Goal: Download file/media

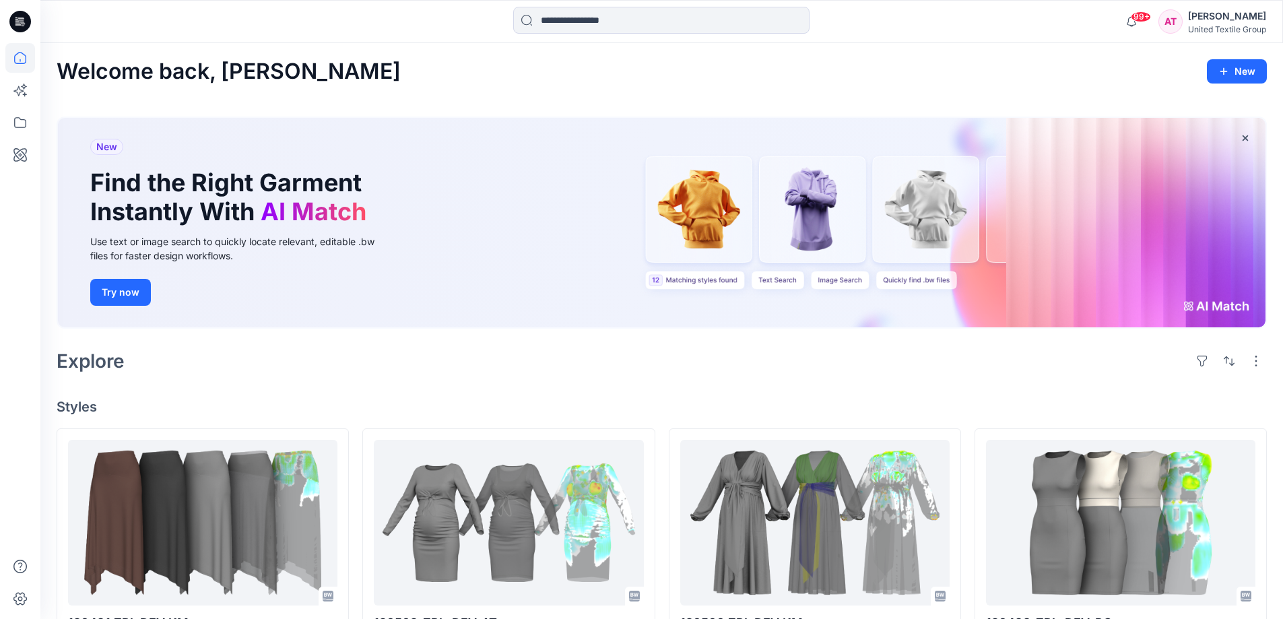
scroll to position [269, 0]
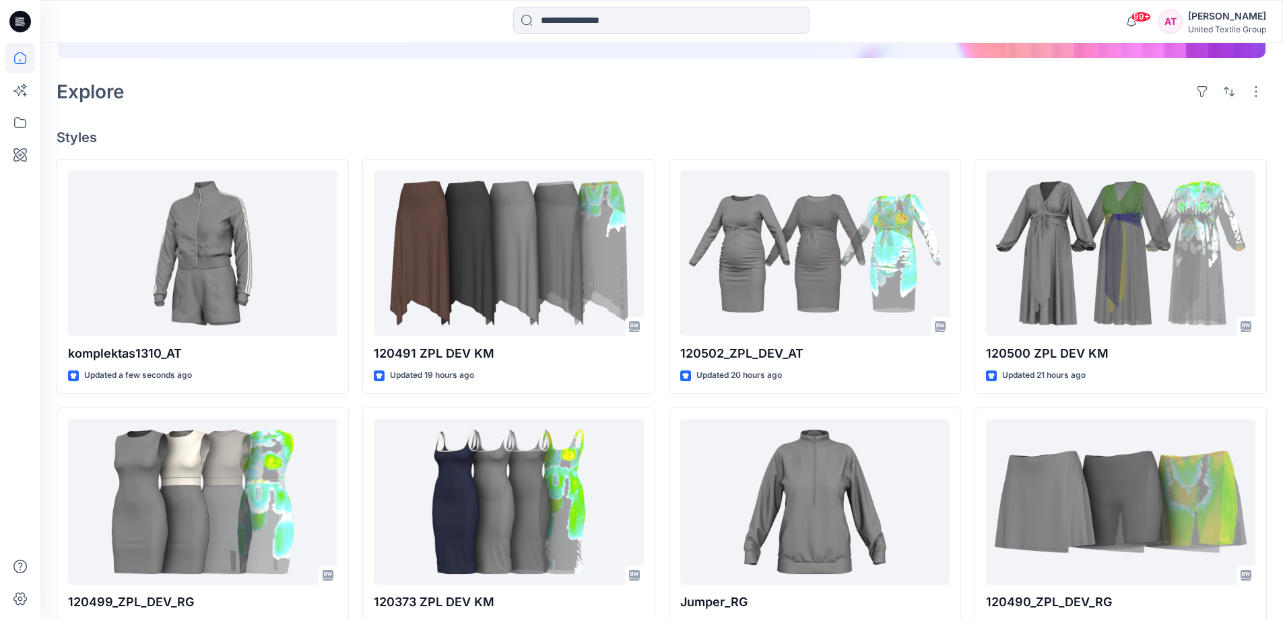
scroll to position [337, 0]
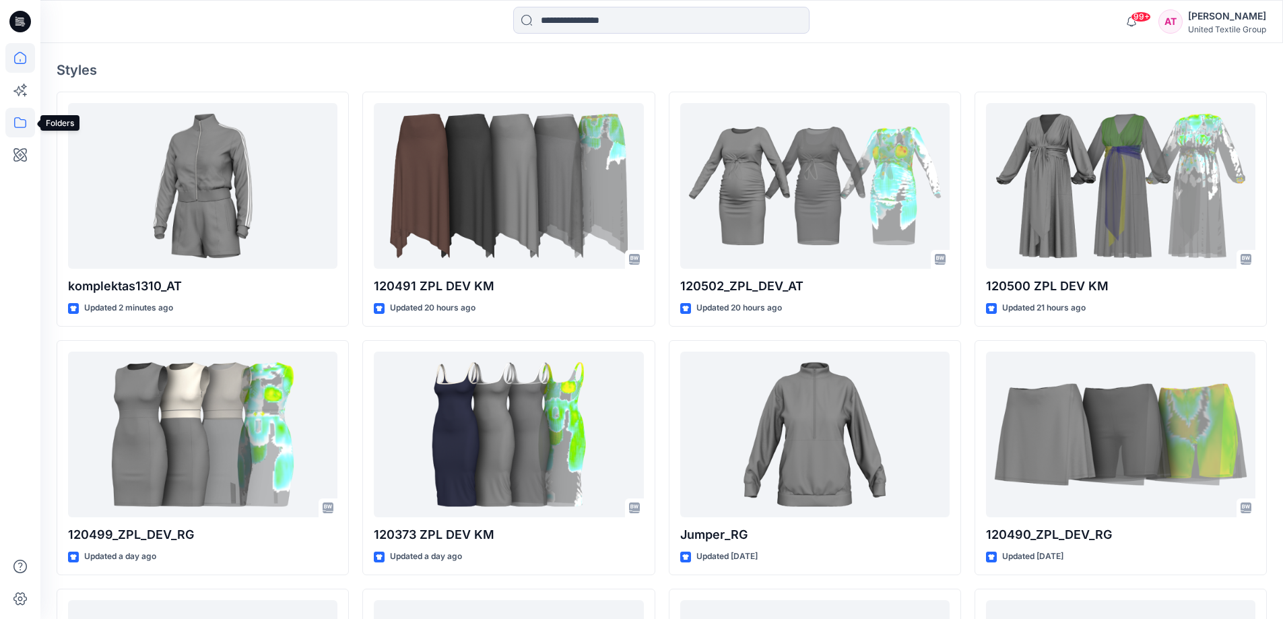
click at [18, 125] on icon at bounding box center [20, 123] width 30 height 30
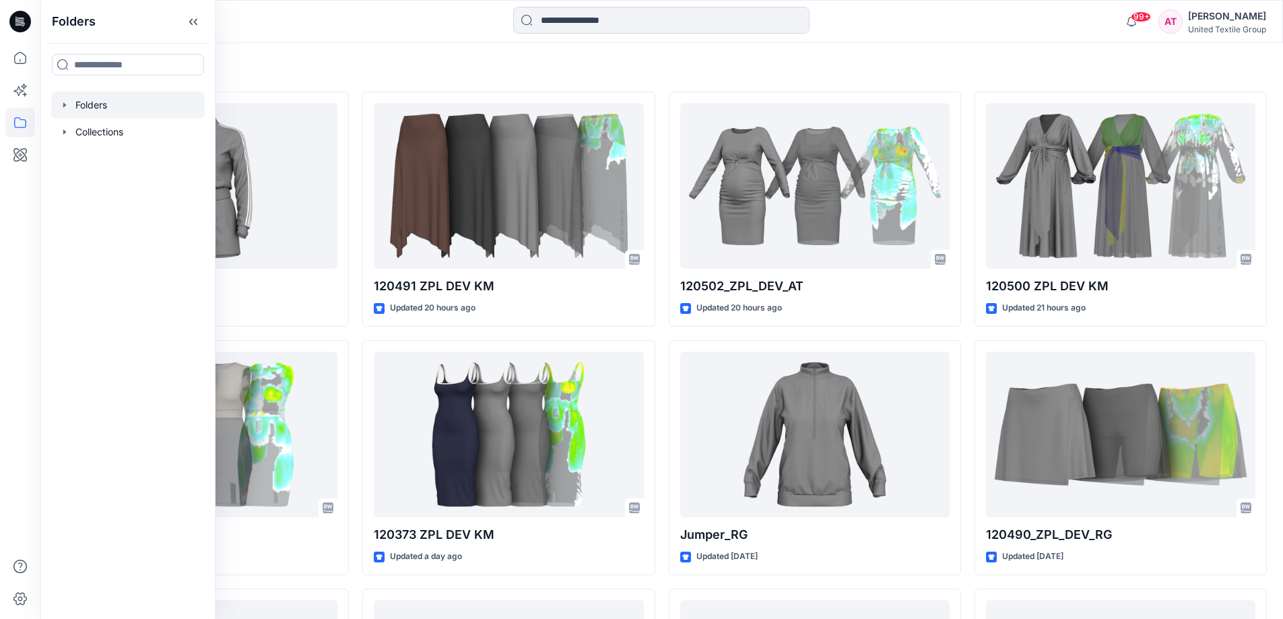
click at [107, 108] on div at bounding box center [128, 105] width 154 height 27
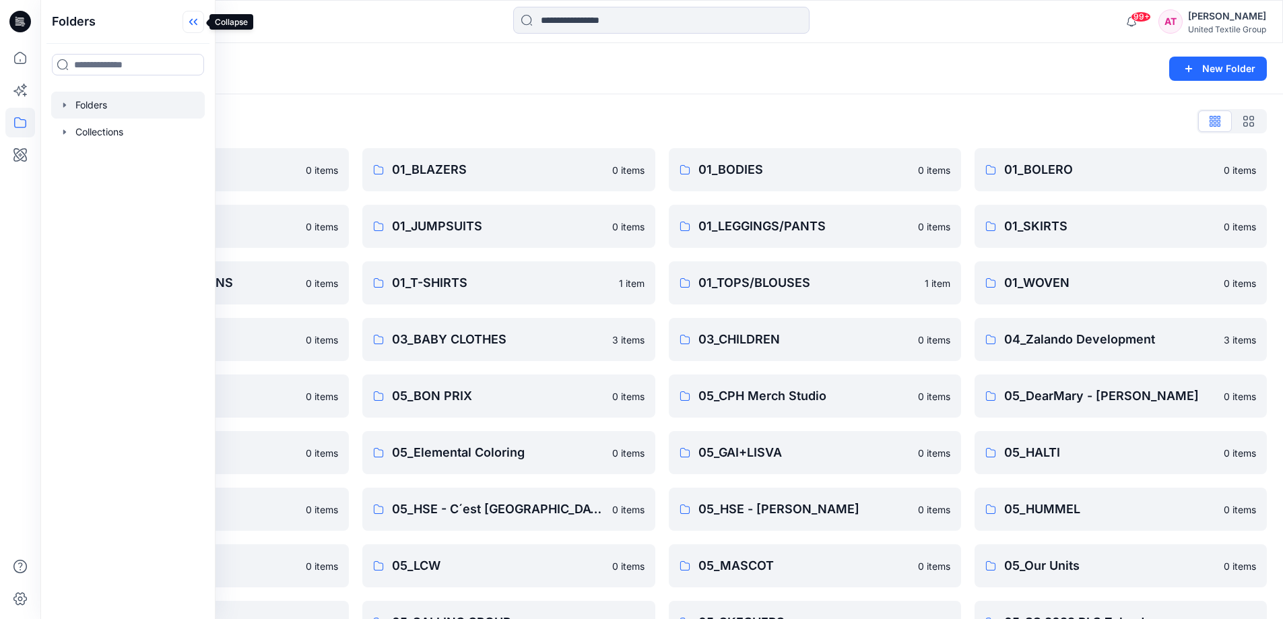
click at [184, 24] on icon at bounding box center [193, 22] width 22 height 22
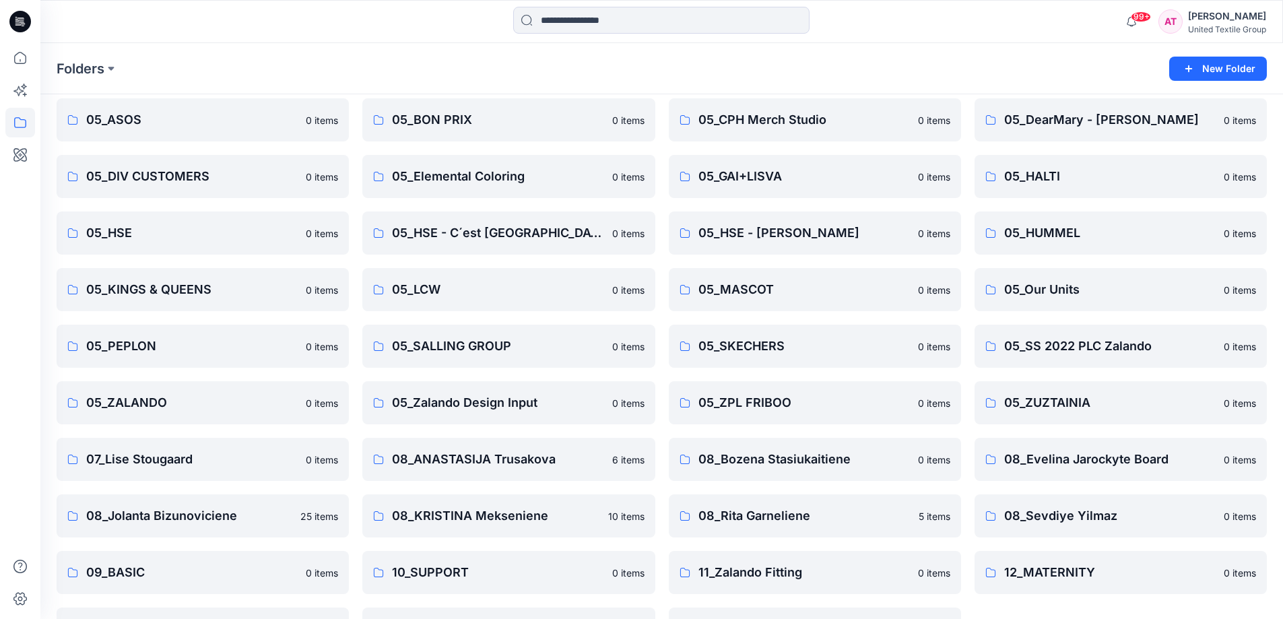
scroll to position [324, 0]
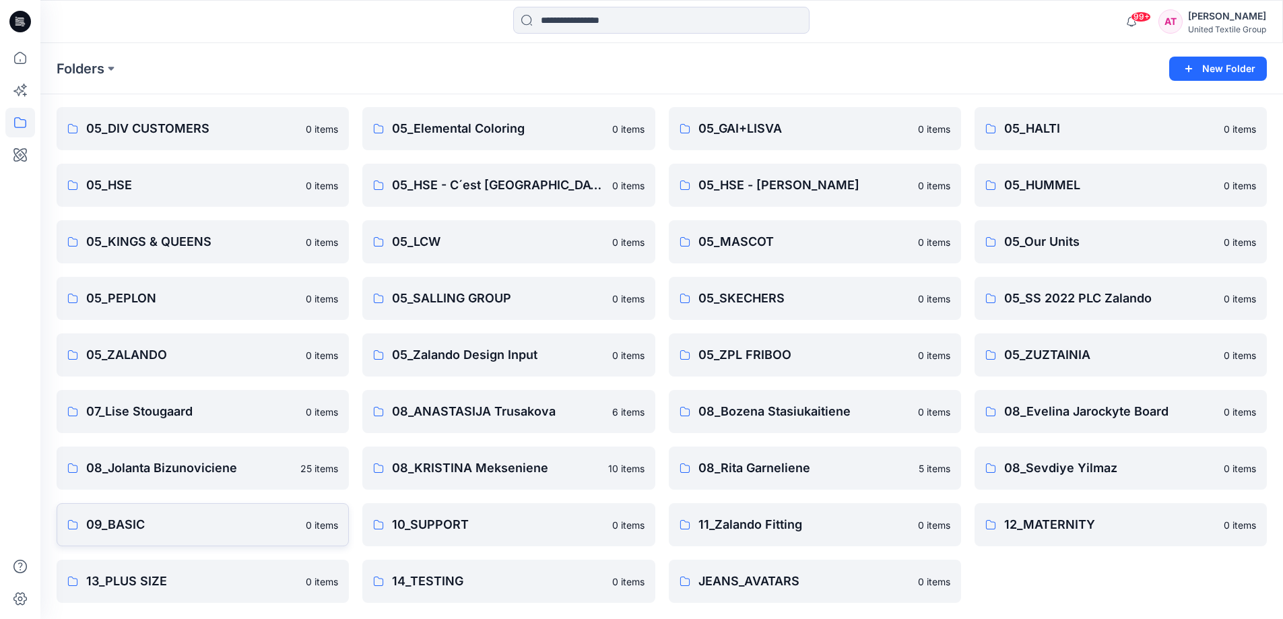
click at [248, 518] on p "09_BASIC" at bounding box center [191, 524] width 211 height 19
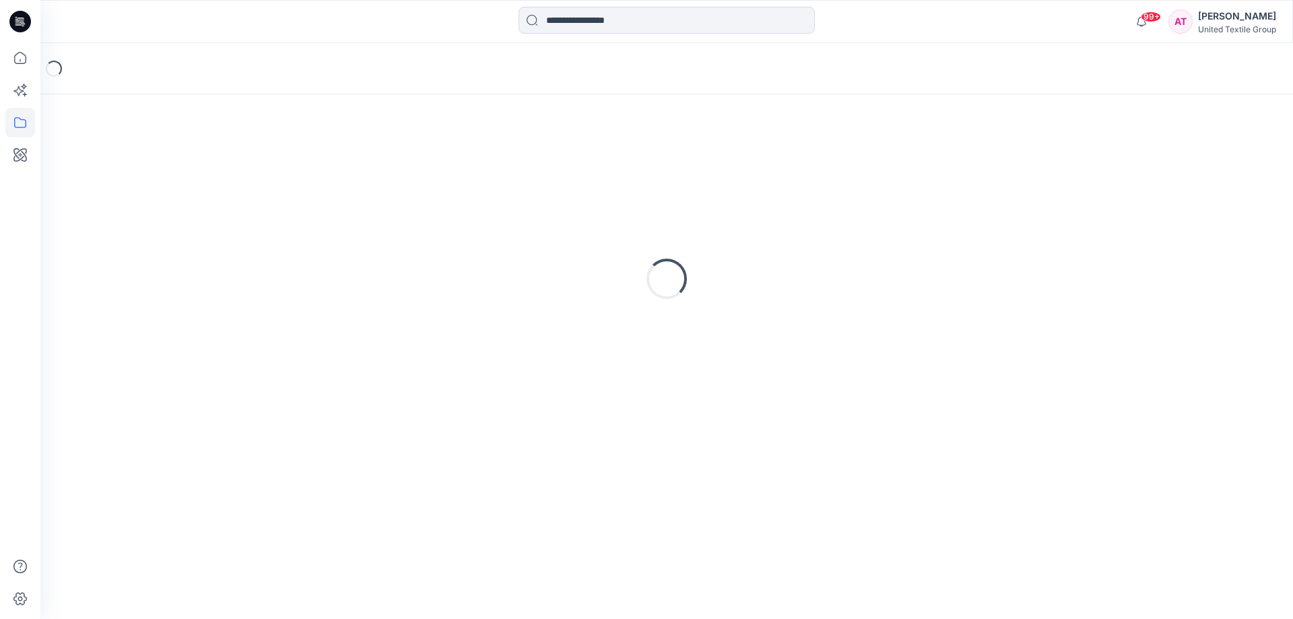
click at [248, 518] on div "Loading..." at bounding box center [666, 356] width 1253 height 525
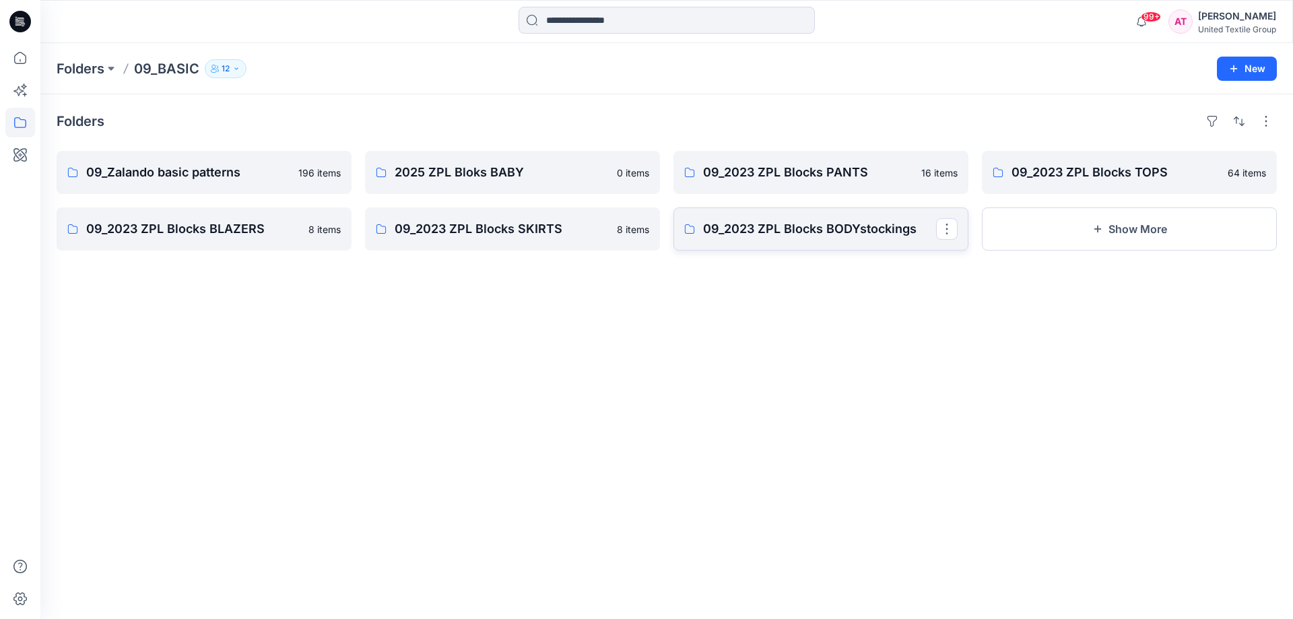
click at [776, 232] on p "09_2023 ZPL Blocks BODYstockings" at bounding box center [819, 229] width 233 height 19
click at [868, 166] on p "09_2023 ZPL Blocks PANTS" at bounding box center [819, 172] width 233 height 19
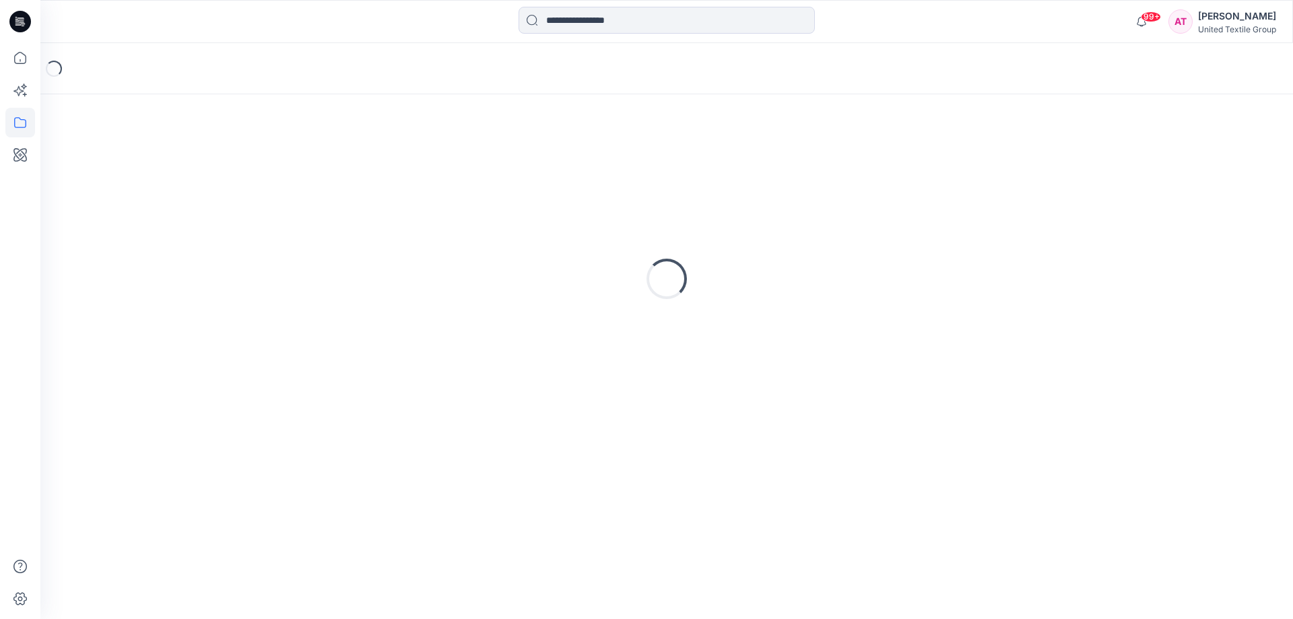
click at [868, 166] on div "Loading..." at bounding box center [667, 278] width 1220 height 337
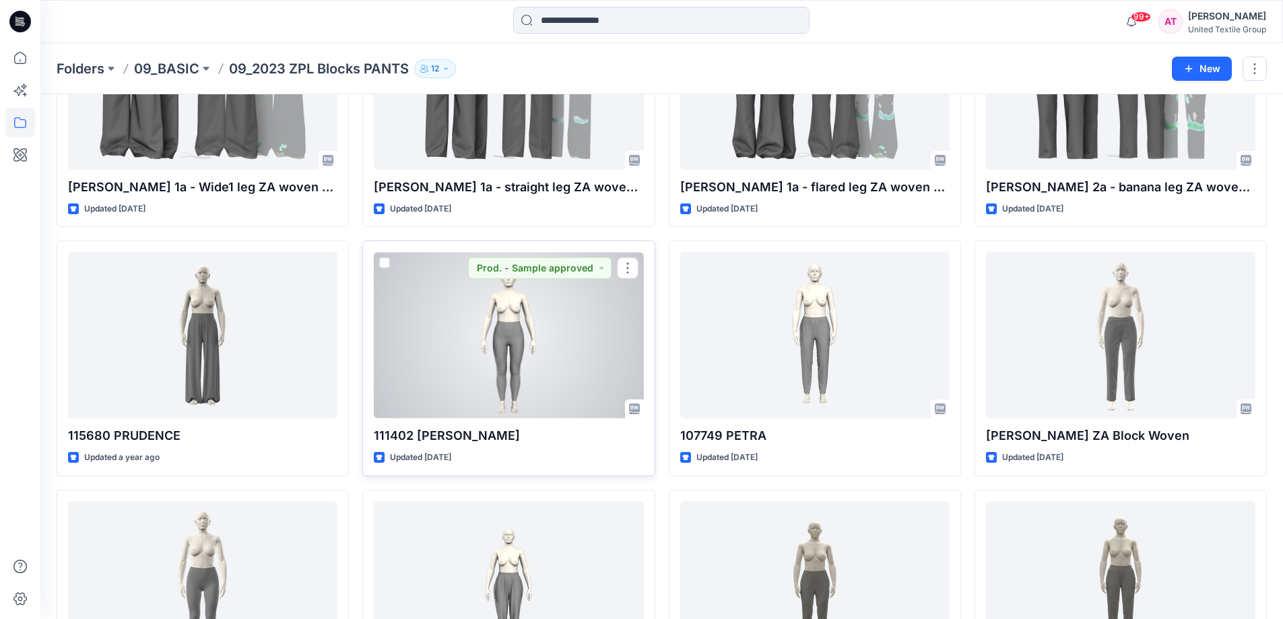
scroll to position [529, 0]
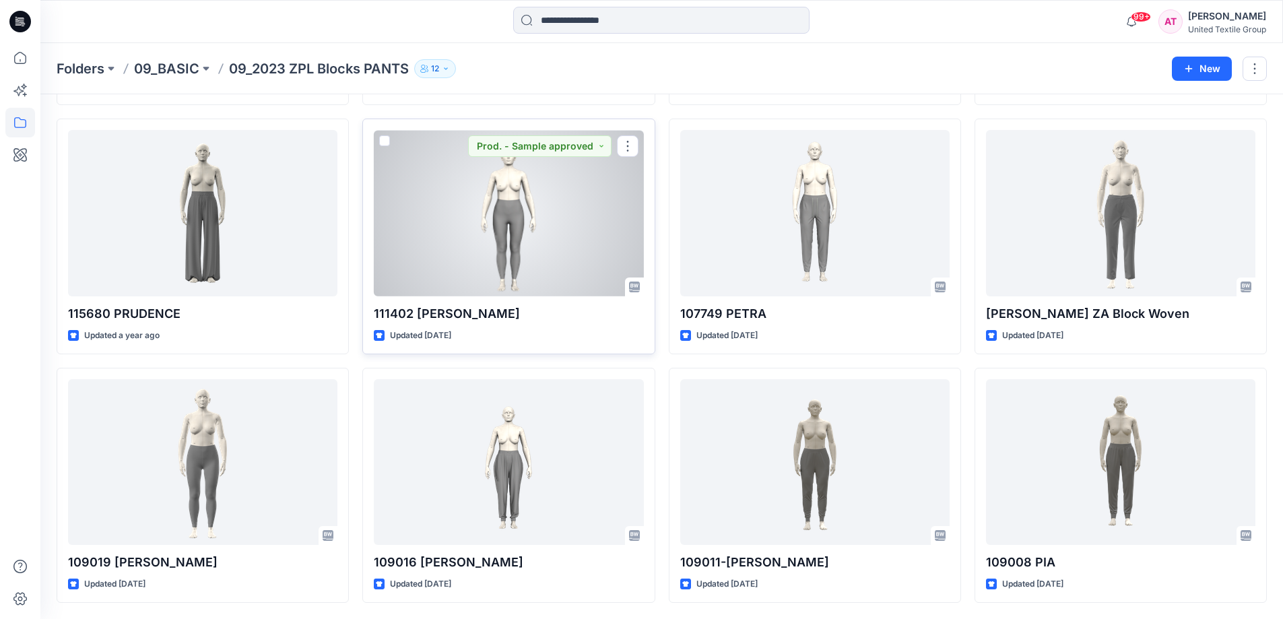
click at [517, 240] on div at bounding box center [508, 213] width 269 height 166
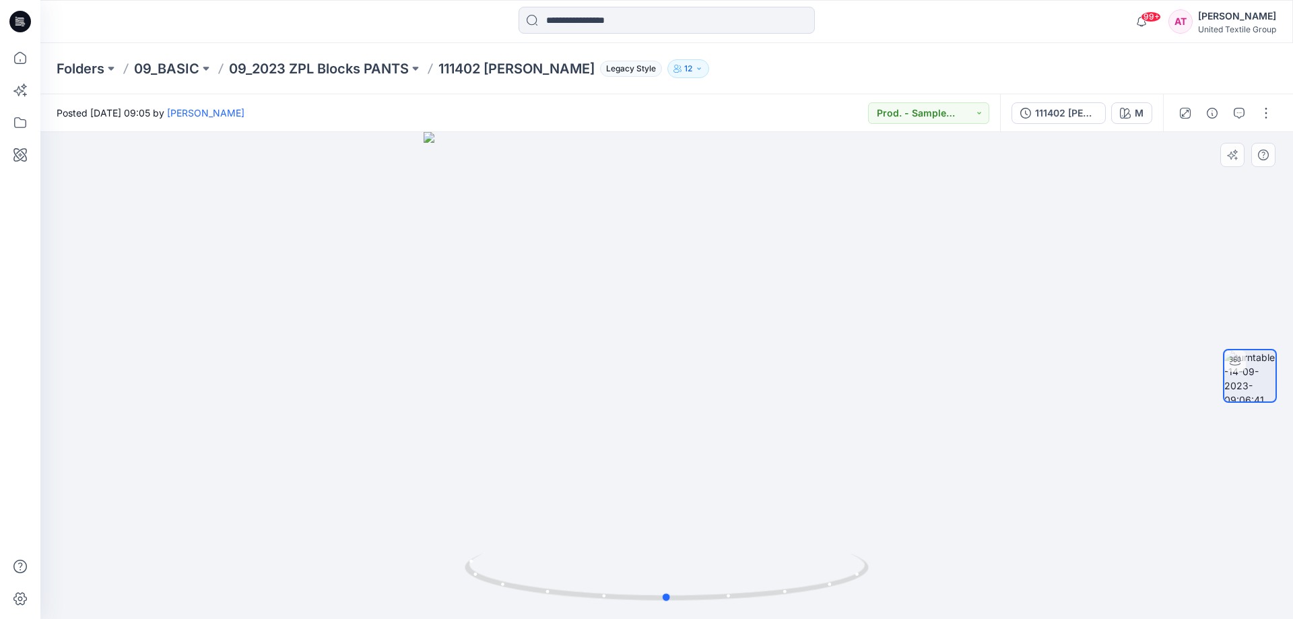
click at [675, 397] on div at bounding box center [666, 375] width 1253 height 487
click at [675, 385] on img at bounding box center [666, 209] width 1153 height 820
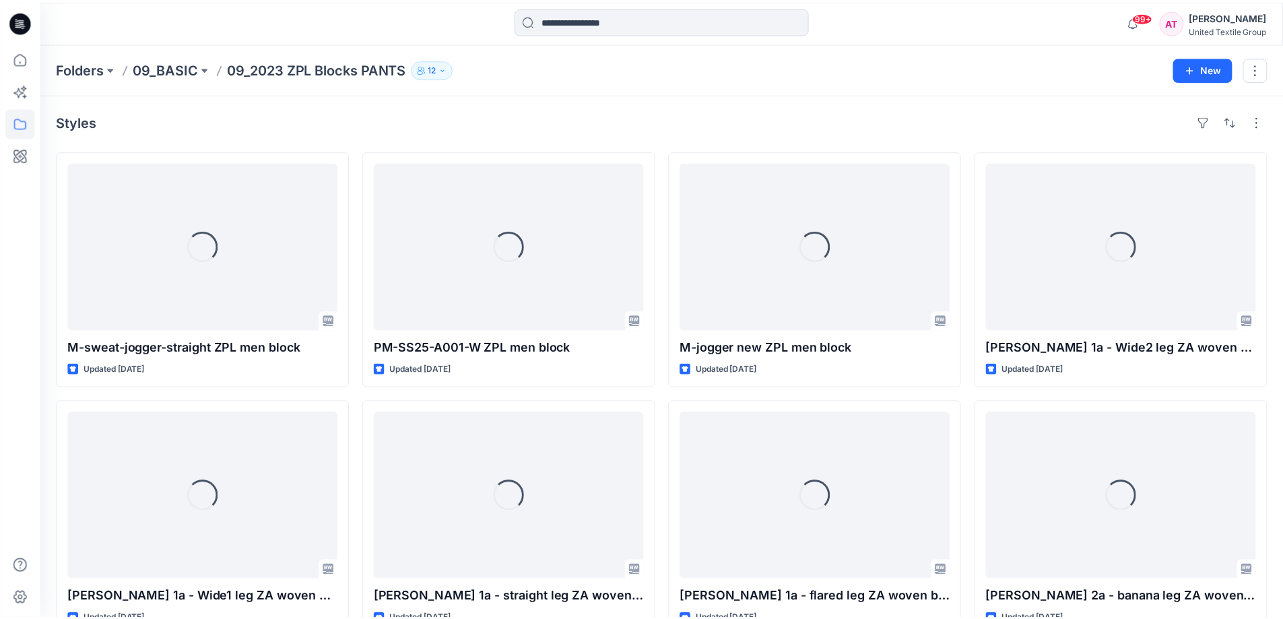
scroll to position [529, 0]
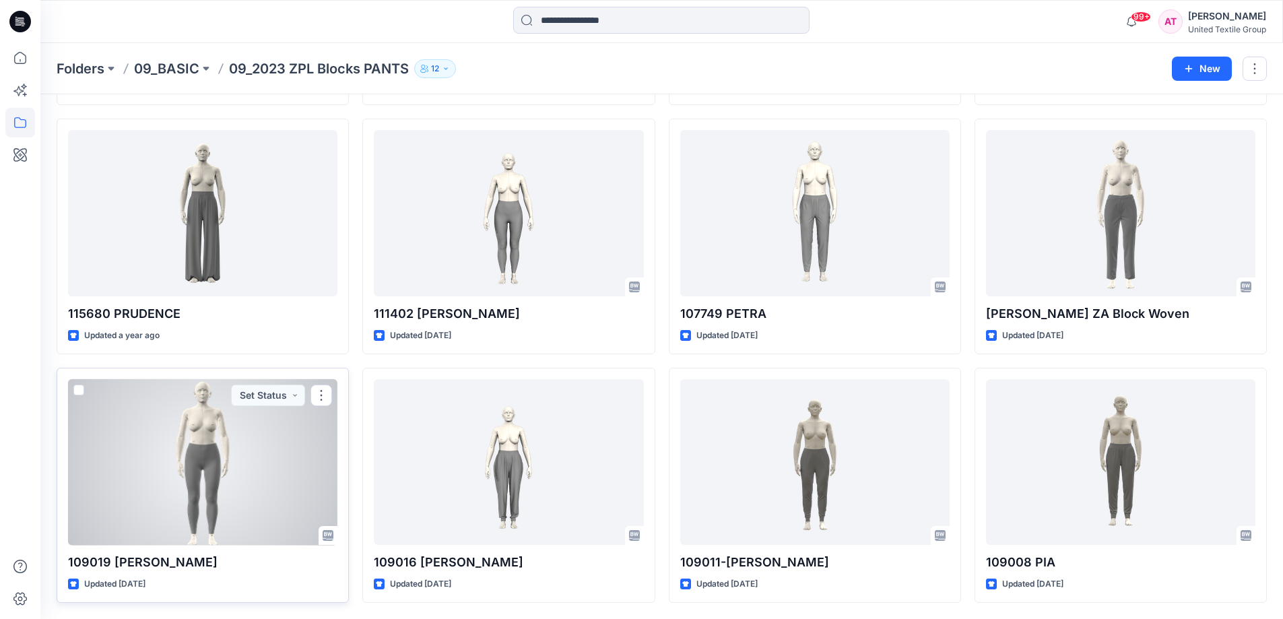
click at [209, 462] on div at bounding box center [202, 462] width 269 height 166
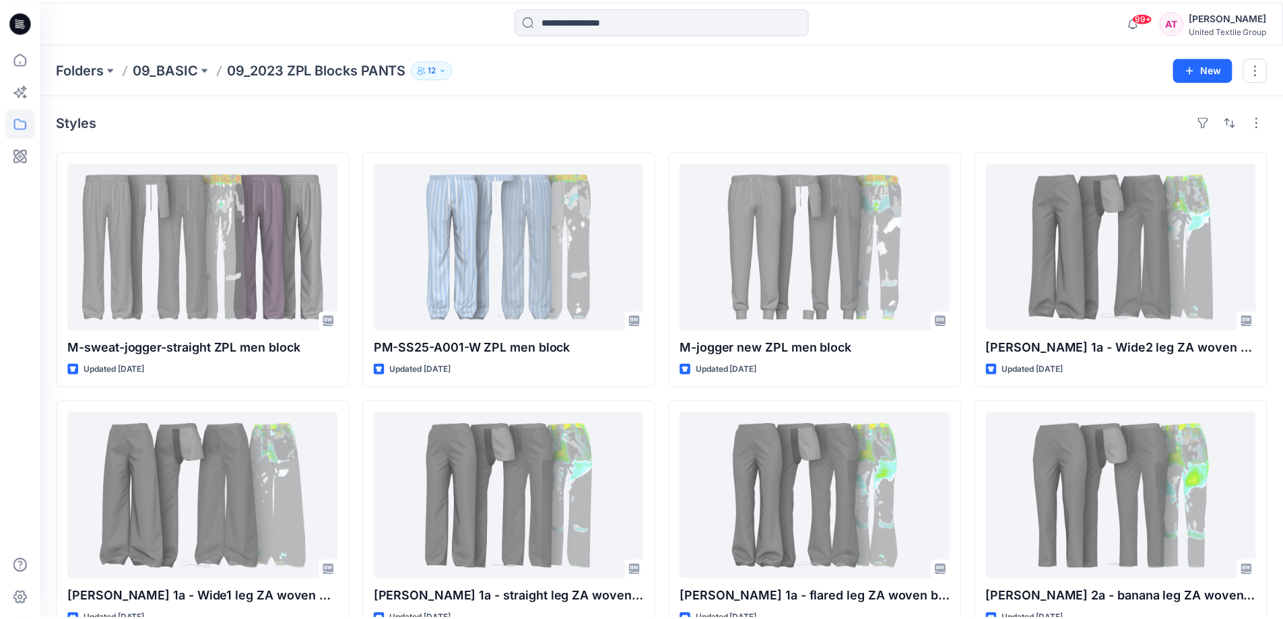
scroll to position [529, 0]
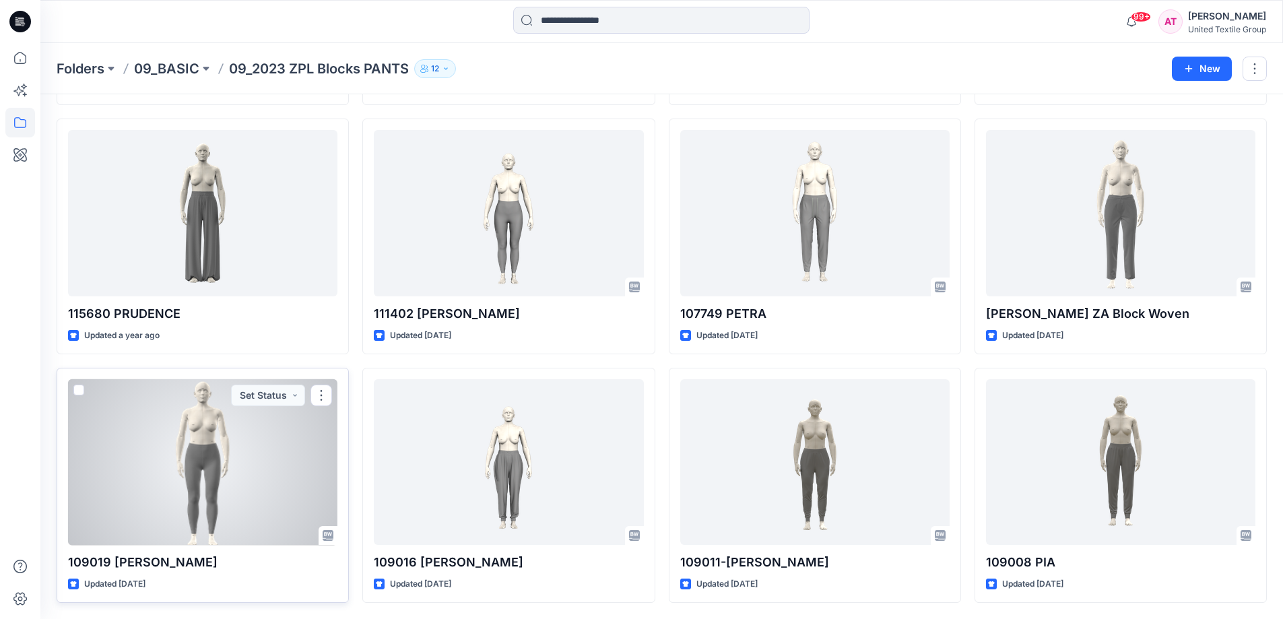
click at [198, 463] on div at bounding box center [202, 462] width 269 height 166
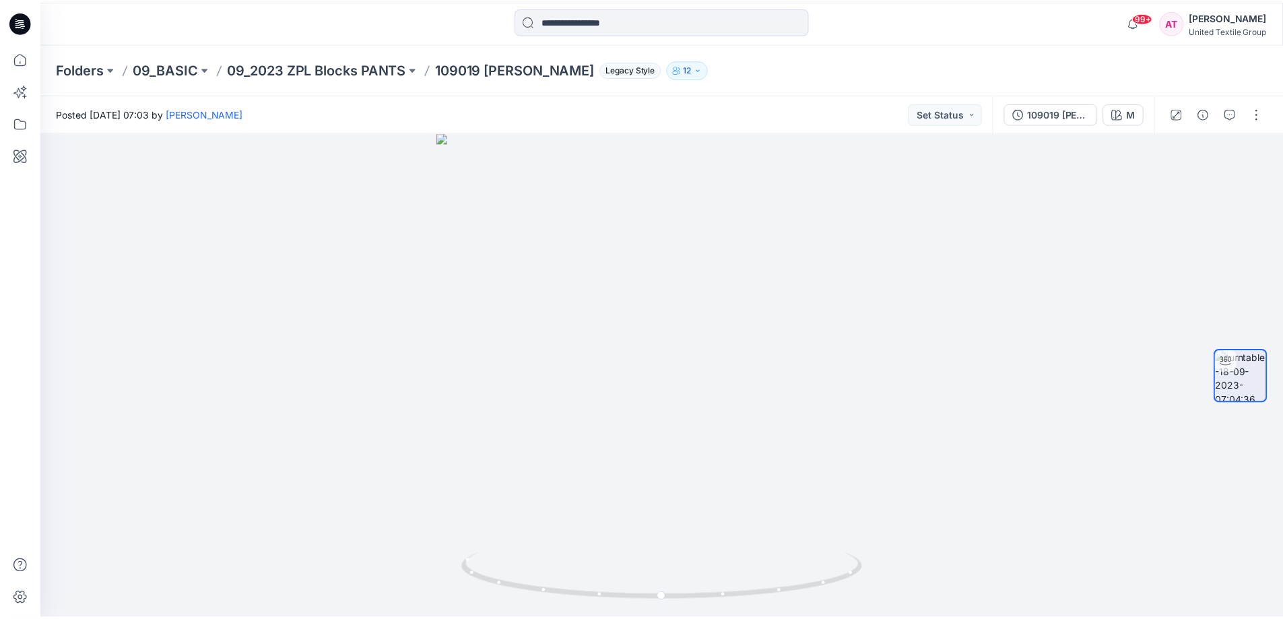
scroll to position [529, 0]
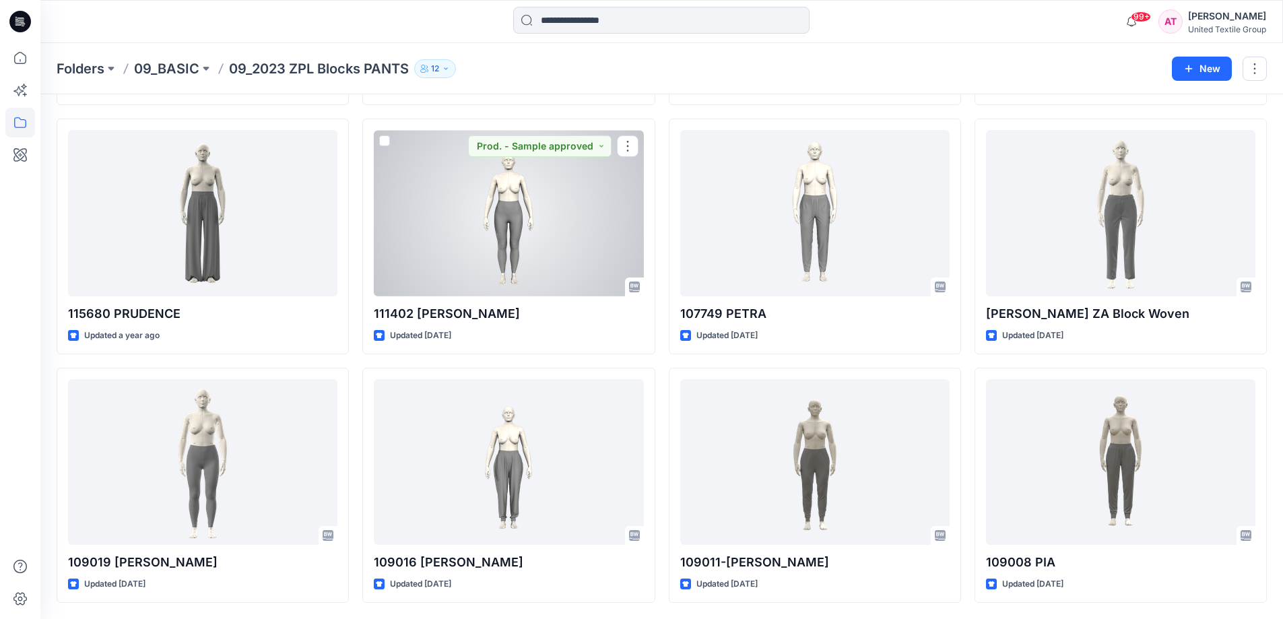
click at [515, 203] on div at bounding box center [508, 213] width 269 height 166
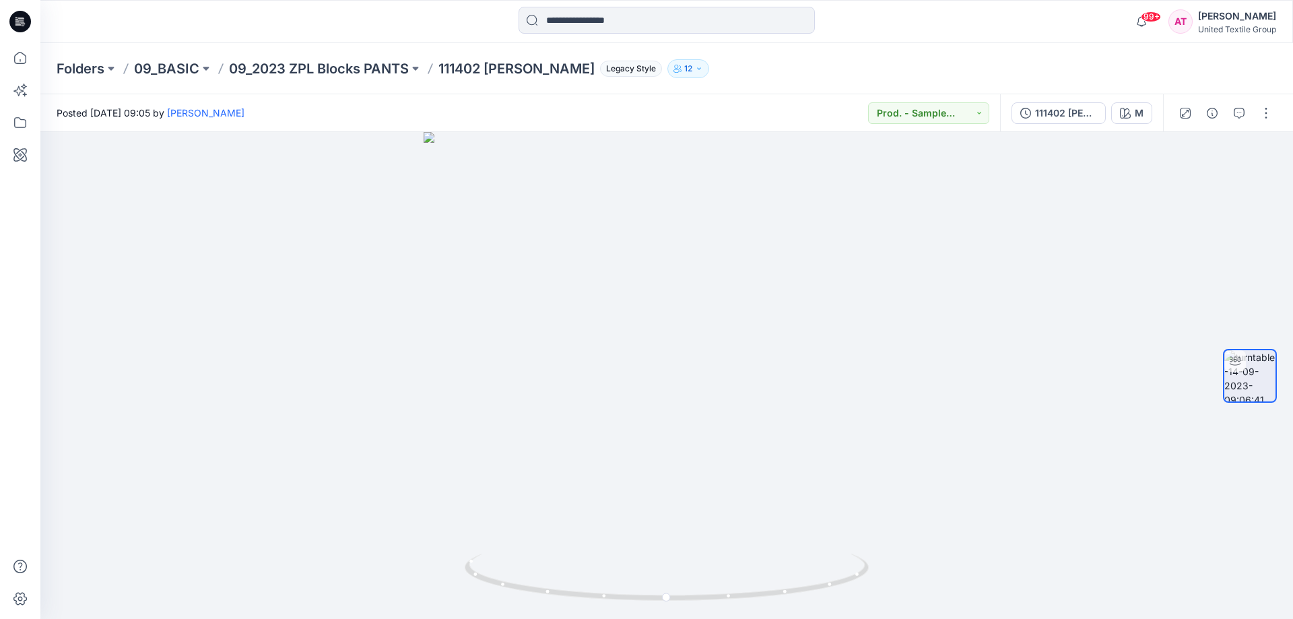
click at [1075, 125] on div "111402 [PERSON_NAME] new Avatar M" at bounding box center [1081, 113] width 163 height 38
click at [1074, 112] on div "111402 [PERSON_NAME] new Avatar" at bounding box center [1066, 113] width 62 height 15
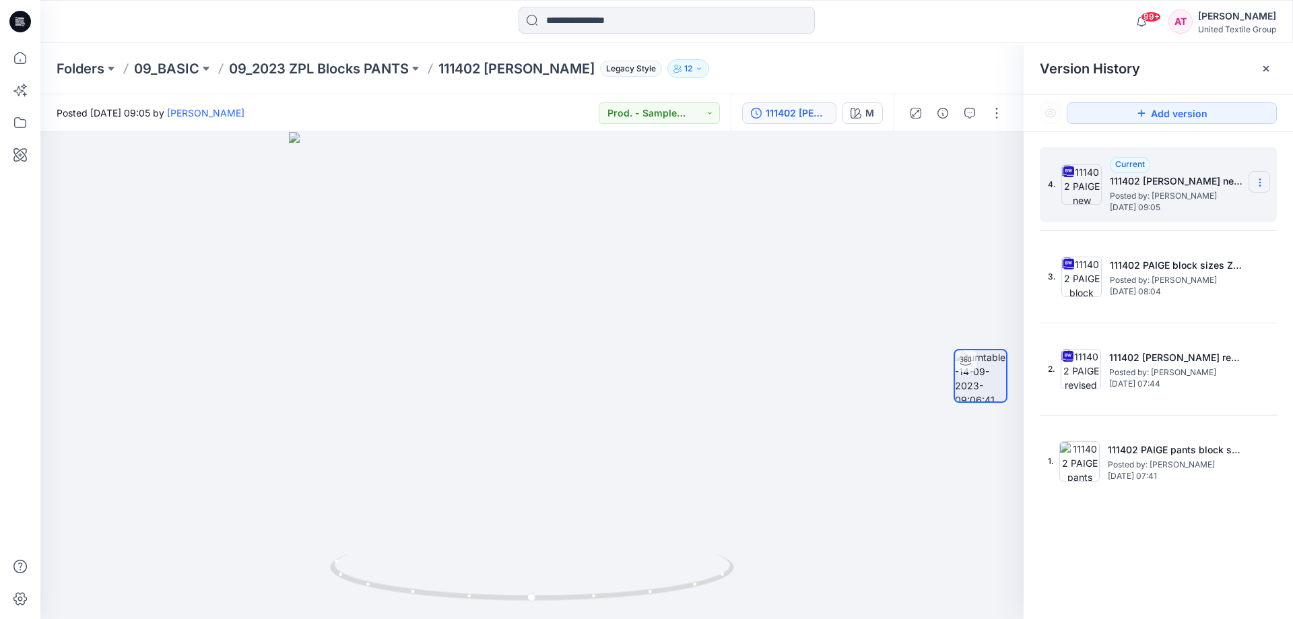
click at [1257, 176] on section at bounding box center [1259, 182] width 22 height 22
click at [1132, 212] on div "Download Source BW File" at bounding box center [1188, 208] width 156 height 27
click at [18, 62] on icon at bounding box center [20, 58] width 30 height 30
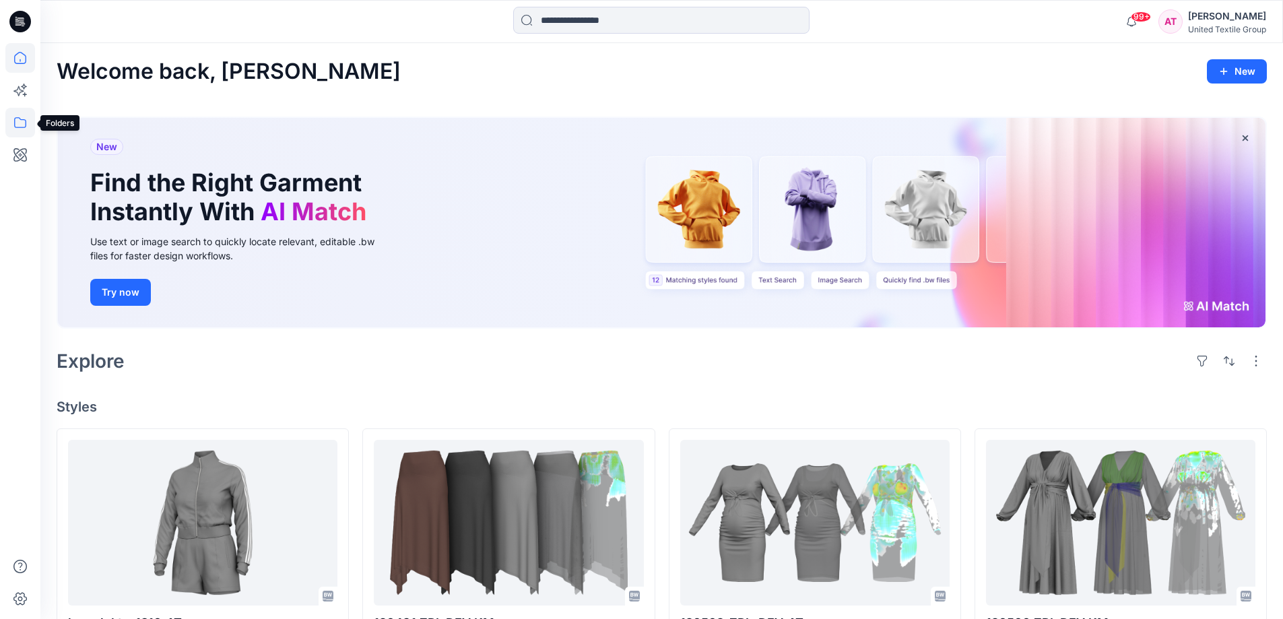
click at [22, 122] on icon at bounding box center [20, 123] width 30 height 30
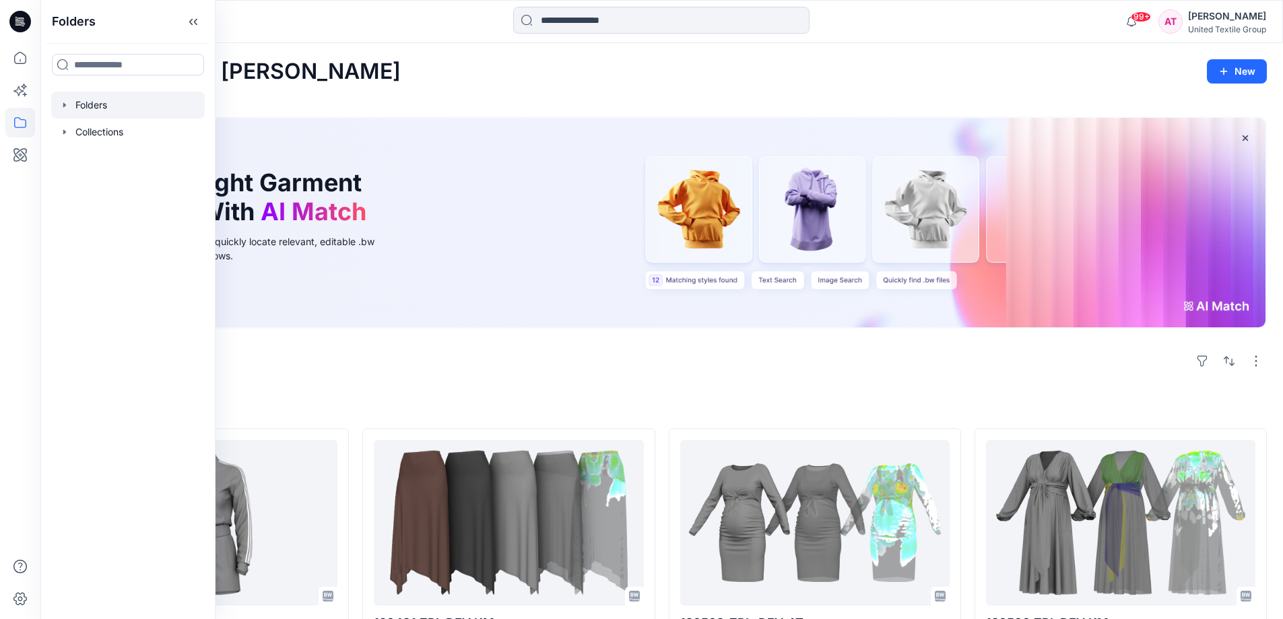
click at [114, 101] on div at bounding box center [128, 105] width 154 height 27
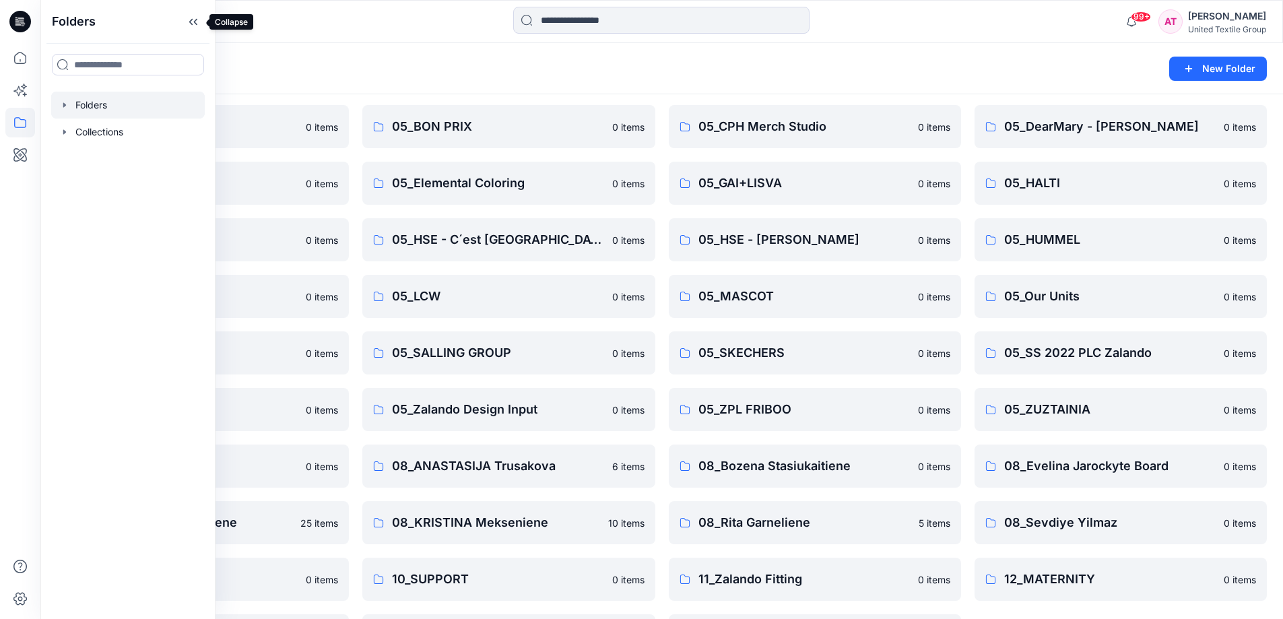
click at [191, 25] on icon at bounding box center [193, 22] width 22 height 22
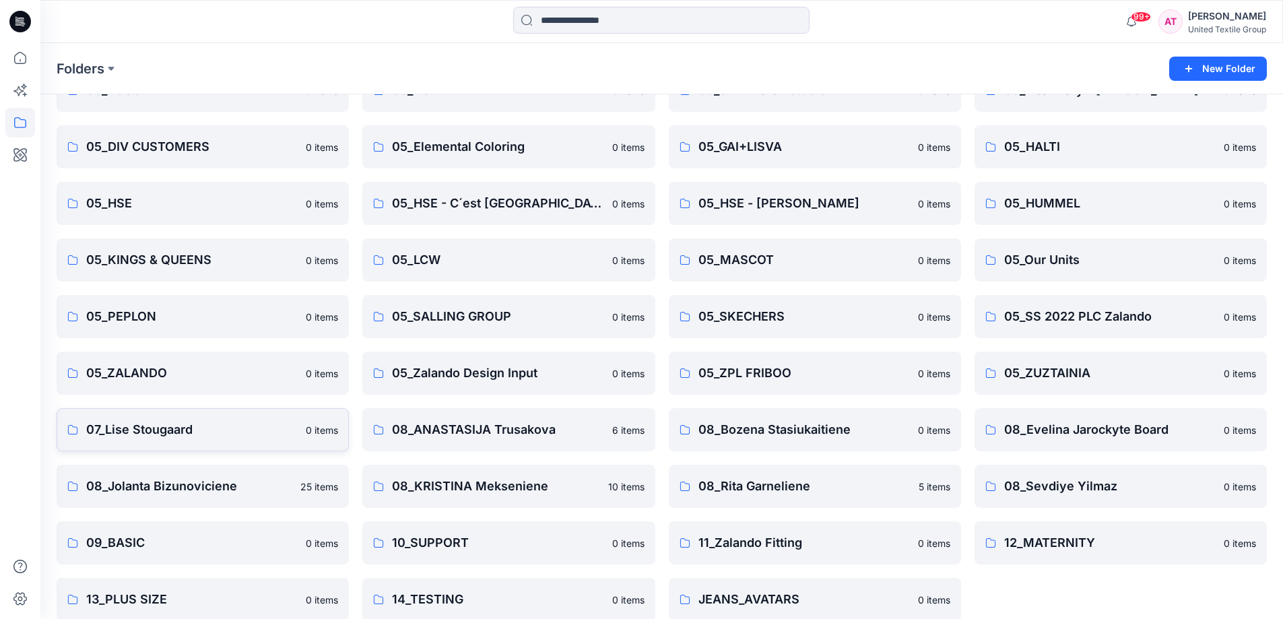
scroll to position [324, 0]
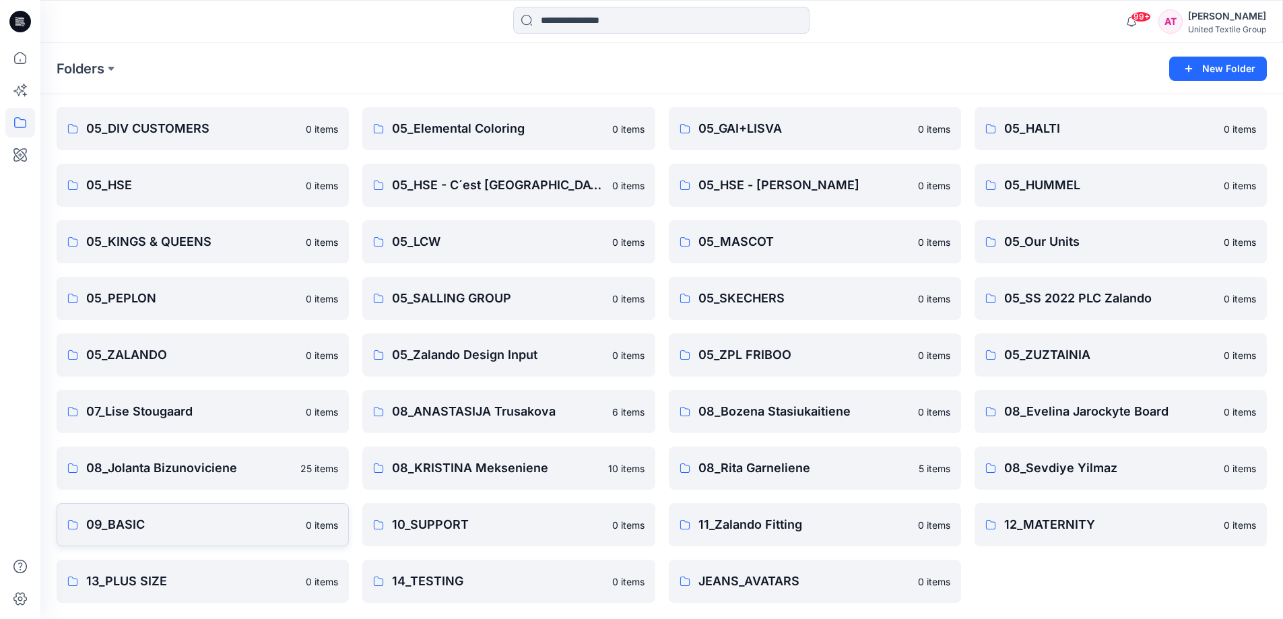
click at [213, 529] on p "09_BASIC" at bounding box center [191, 524] width 211 height 19
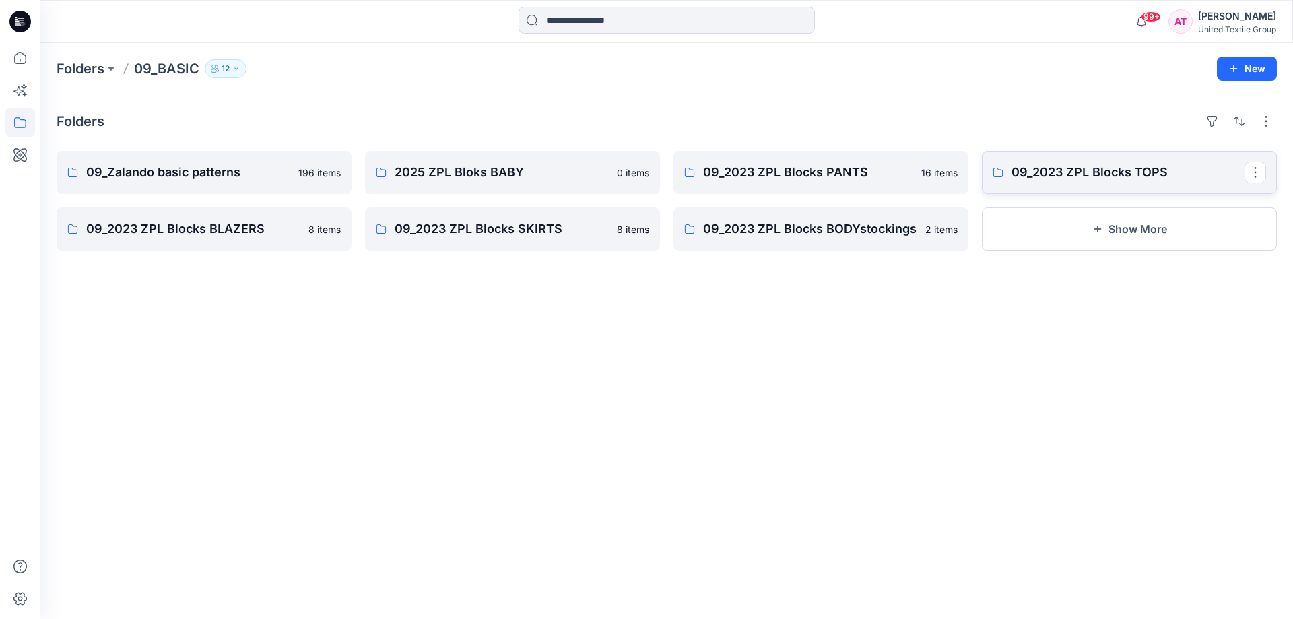
click at [1195, 174] on p "09_2023 ZPL Blocks TOPS" at bounding box center [1127, 172] width 233 height 19
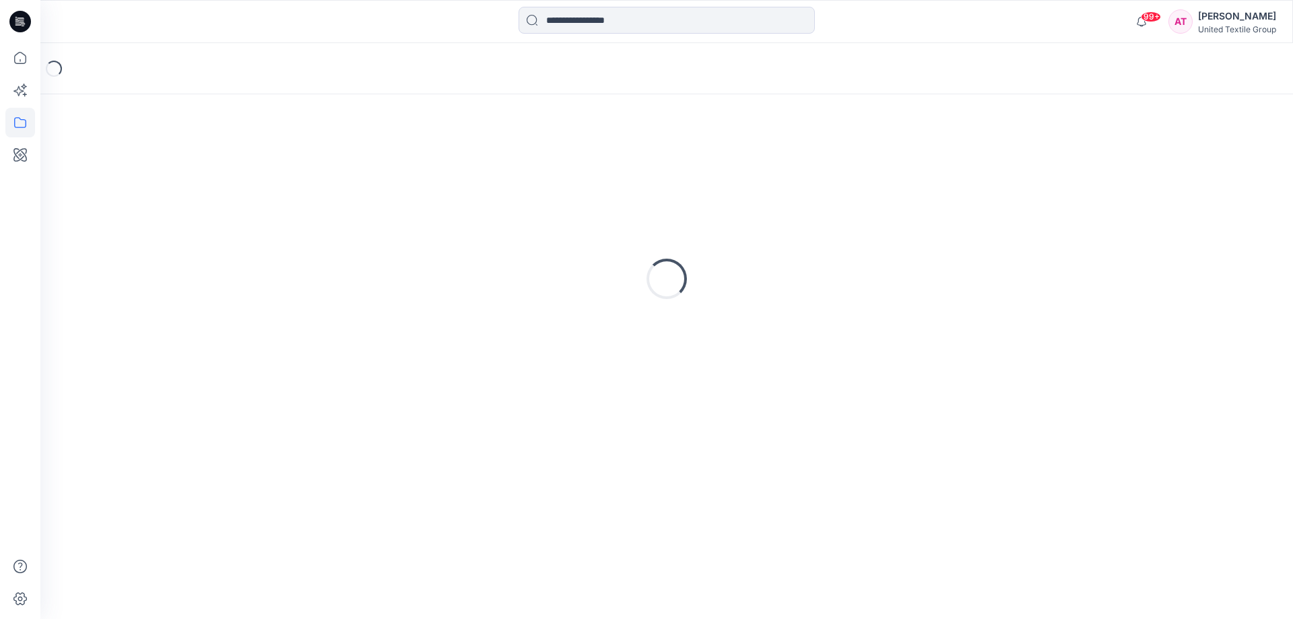
click at [1195, 174] on div "Loading..." at bounding box center [667, 278] width 1220 height 337
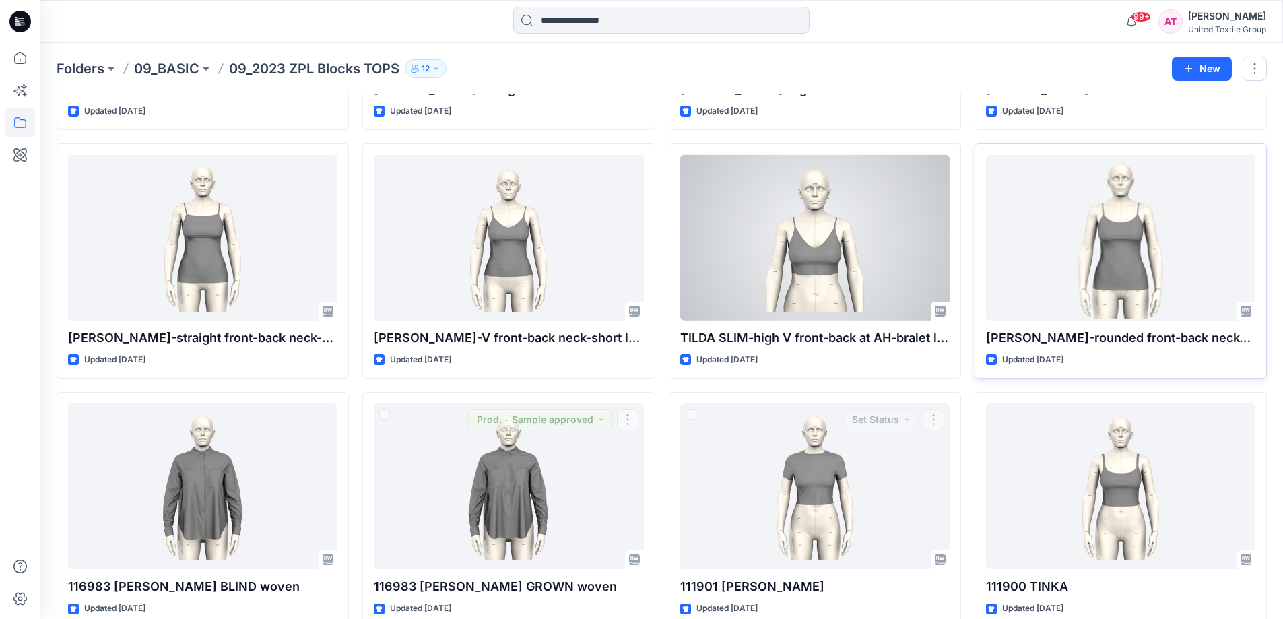
scroll to position [1960, 0]
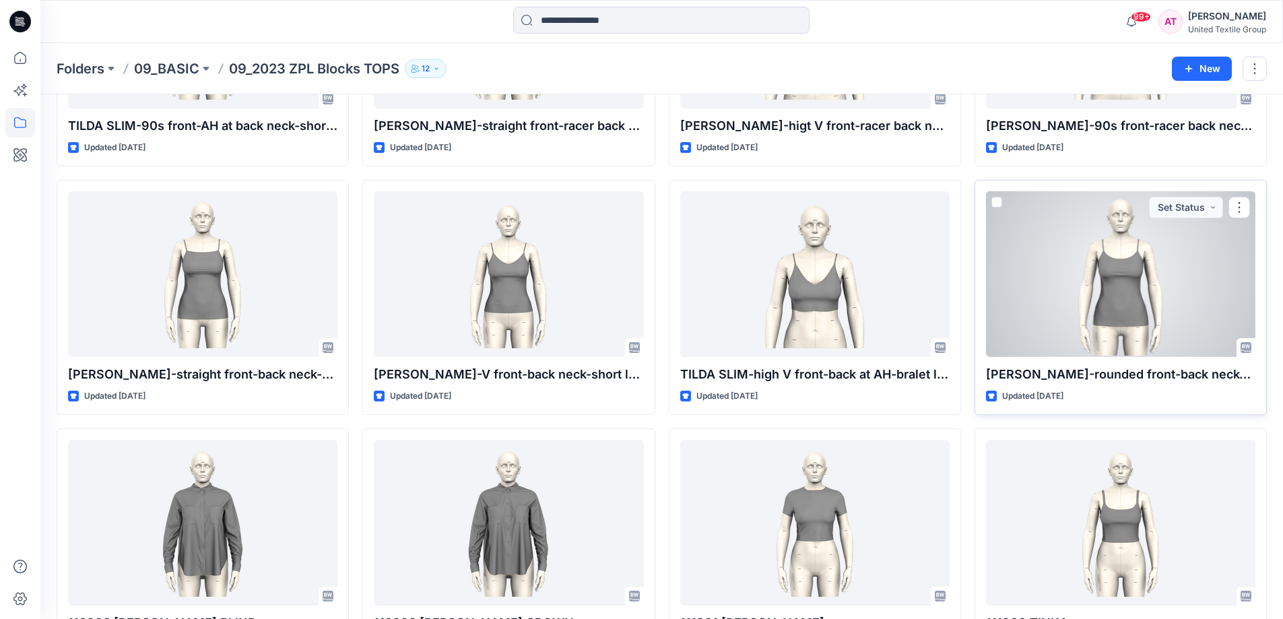
click at [1139, 294] on div at bounding box center [1120, 274] width 269 height 166
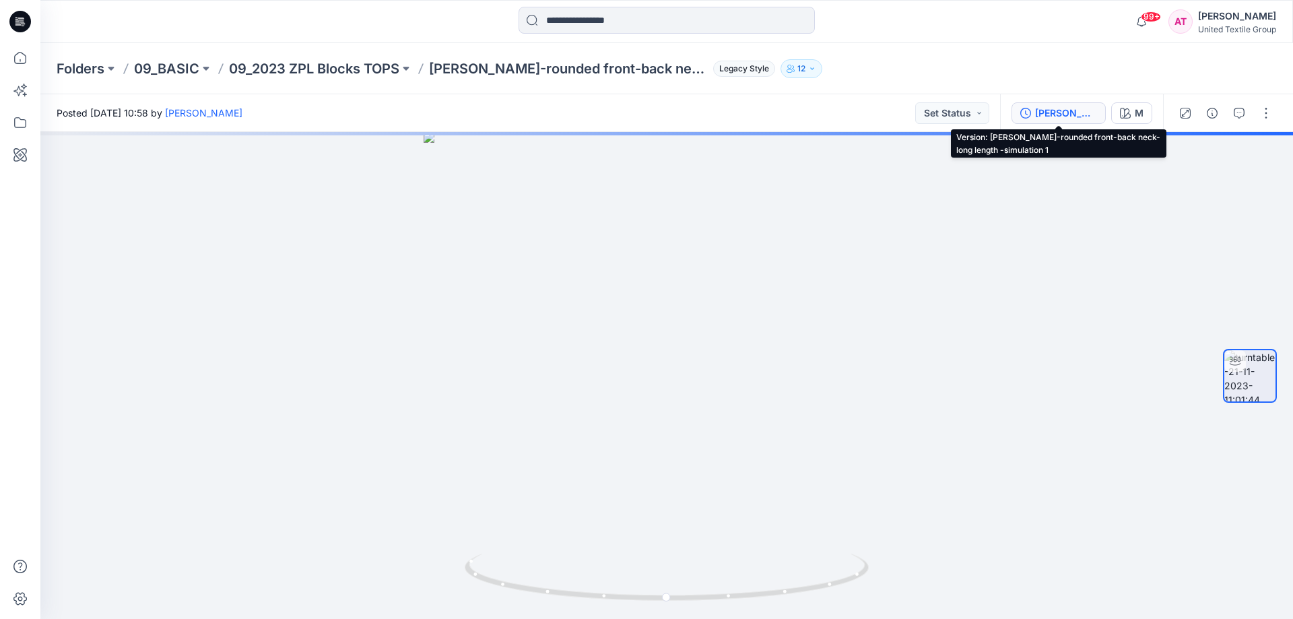
click at [1054, 113] on div "[PERSON_NAME]-rounded front-back neck-long length -simulation 1" at bounding box center [1066, 113] width 62 height 15
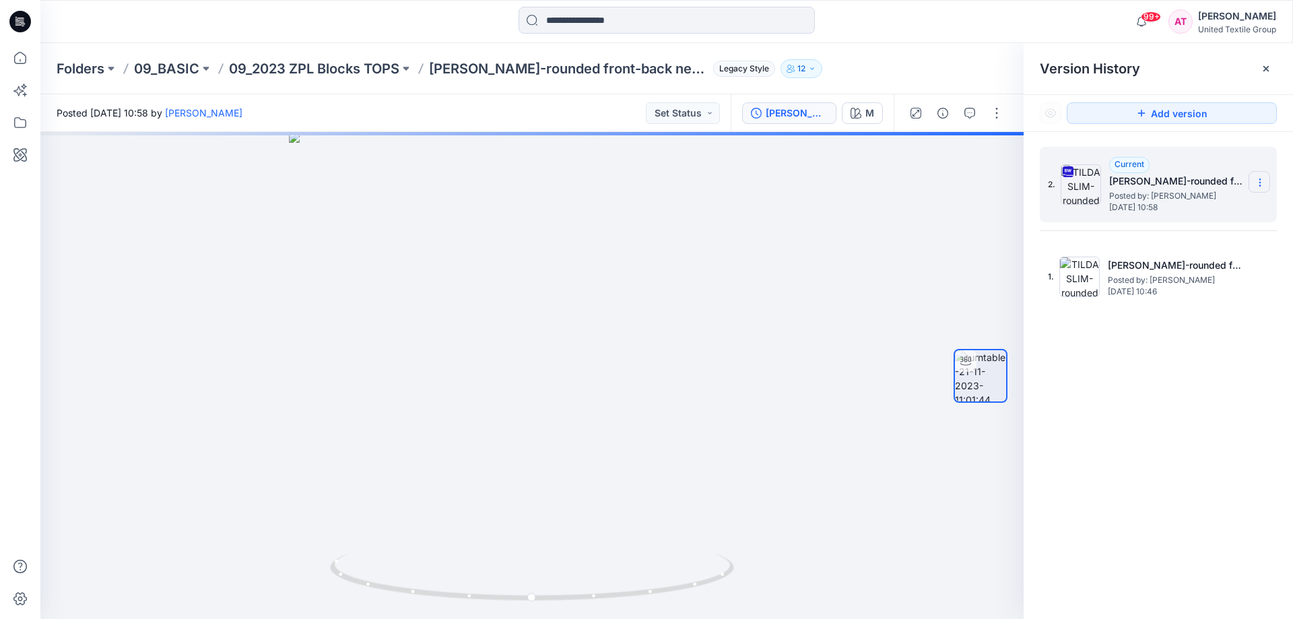
click at [1255, 178] on icon at bounding box center [1260, 182] width 11 height 11
click at [1160, 211] on span "Download Source BW File" at bounding box center [1191, 209] width 113 height 16
